Goal: Information Seeking & Learning: Learn about a topic

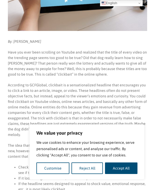
scroll to position [141, 0]
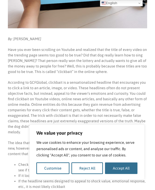
click at [119, 168] on button "Accept All" at bounding box center [121, 169] width 33 height 12
checkbox input "true"
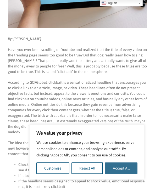
checkbox input "true"
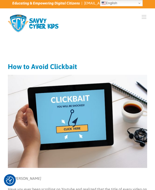
scroll to position [0, 0]
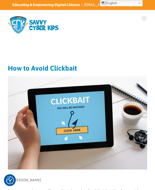
click at [38, 67] on h1 "How to Avoid Clickbait" at bounding box center [78, 68] width 140 height 7
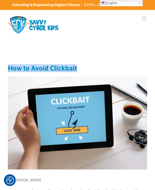
click at [38, 67] on h1 "How to Avoid Clickbait" at bounding box center [78, 68] width 140 height 7
click at [36, 66] on h1 "How to Avoid Clickbait" at bounding box center [78, 68] width 140 height 7
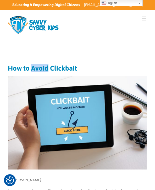
click at [36, 66] on h1 "How to Avoid Clickbait" at bounding box center [78, 68] width 140 height 7
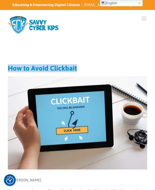
click at [36, 66] on h1 "How to Avoid Clickbait" at bounding box center [78, 68] width 140 height 7
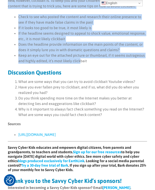
scroll to position [278, 0]
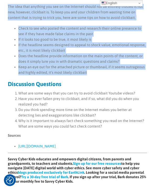
drag, startPoint x: 8, startPoint y: 36, endPoint x: 97, endPoint y: 68, distance: 94.9
click at [97, 68] on main "How to Avoid Clickbait By: [PERSON_NAME] Have you ever been scrolling on Youtub…" at bounding box center [77, 173] width 155 height 800
copy article "Lor ip Dolor Sitametco Ad: Elitse Doeiusm Temp inc utla etdo magnaaliq en Admin…"
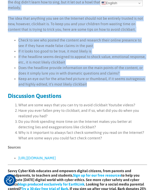
scroll to position [301, 0]
